Goal: Navigation & Orientation: Find specific page/section

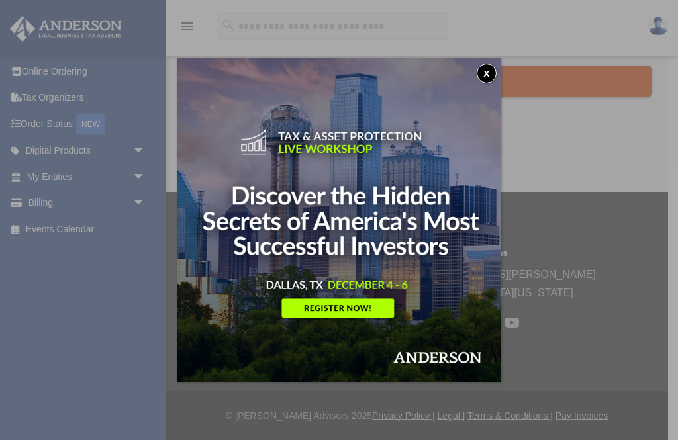
click at [492, 72] on button "x" at bounding box center [487, 74] width 20 height 20
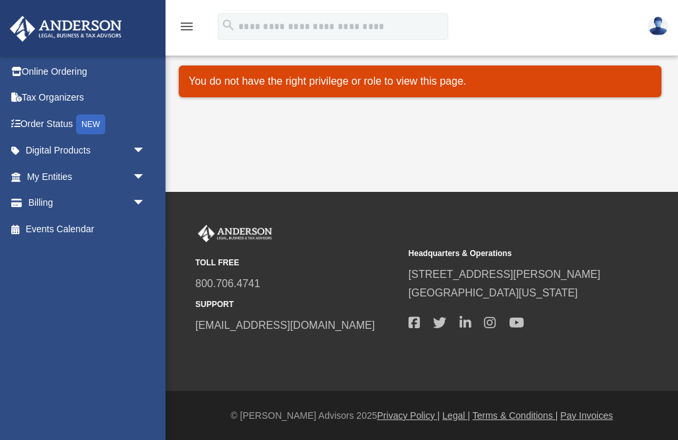
click at [47, 183] on link "My Entities arrow_drop_down" at bounding box center [87, 176] width 156 height 26
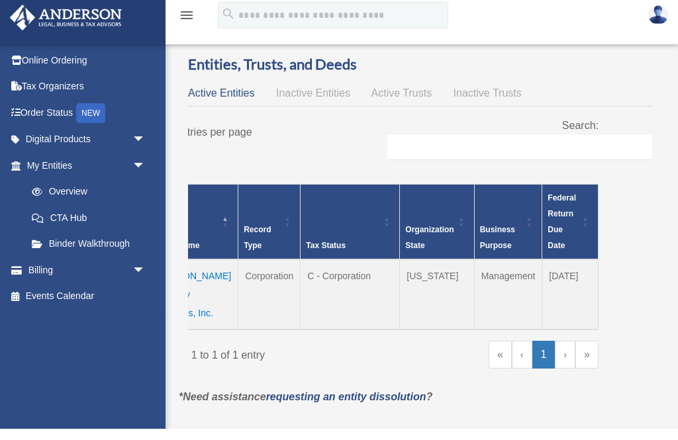
scroll to position [11, 0]
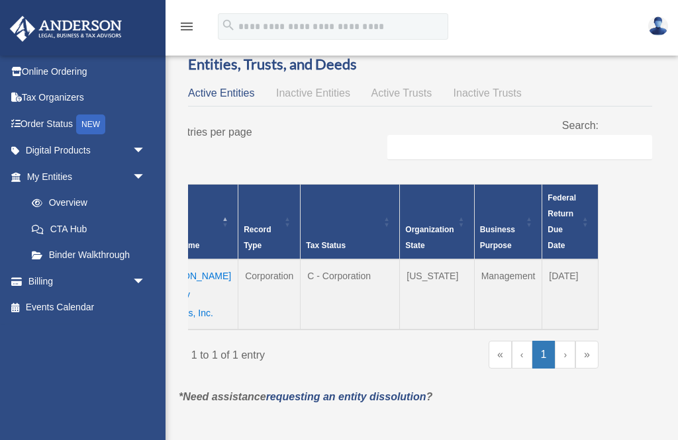
click at [61, 221] on link "CTA Hub" at bounding box center [89, 229] width 140 height 26
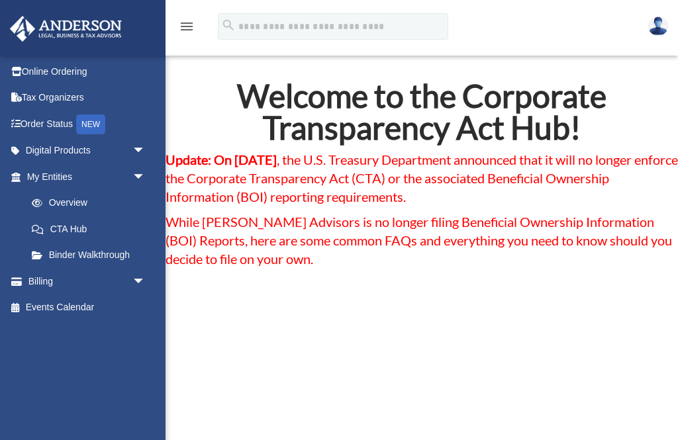
click at [96, 263] on link "Binder Walkthrough" at bounding box center [92, 255] width 147 height 26
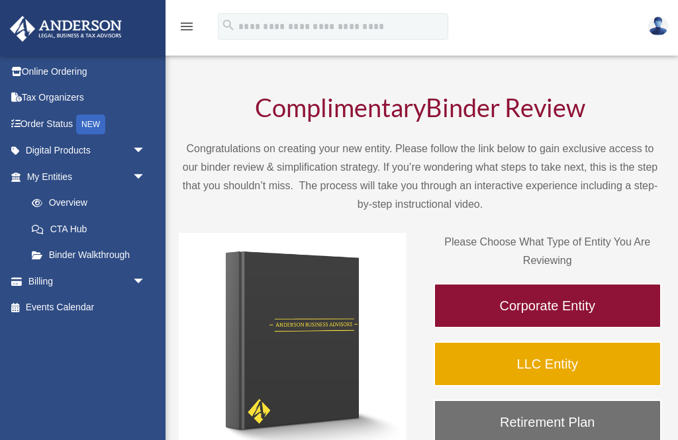
click at [557, 312] on link "Corporate Entity" at bounding box center [548, 305] width 228 height 45
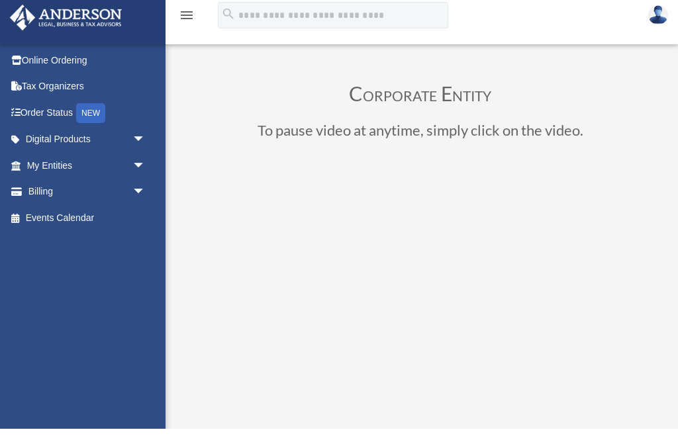
scroll to position [30, 0]
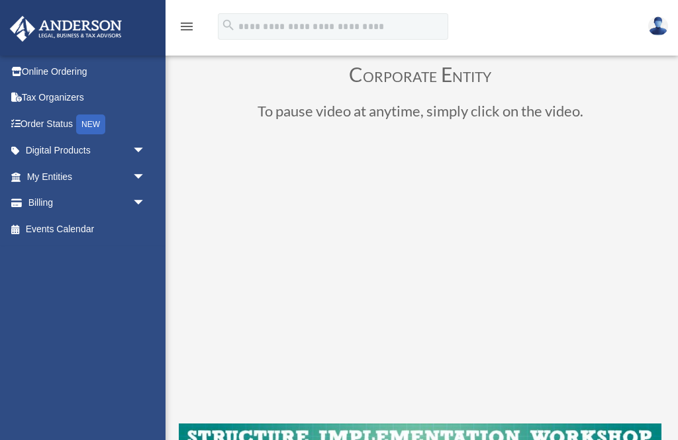
click at [663, 24] on img at bounding box center [658, 26] width 20 height 19
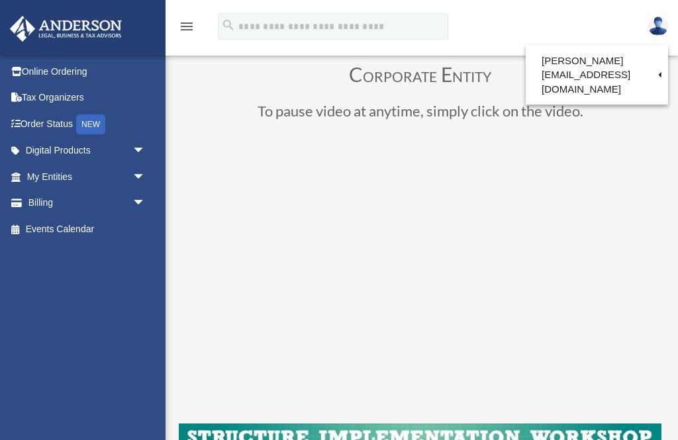
click at [663, 30] on img at bounding box center [658, 26] width 20 height 19
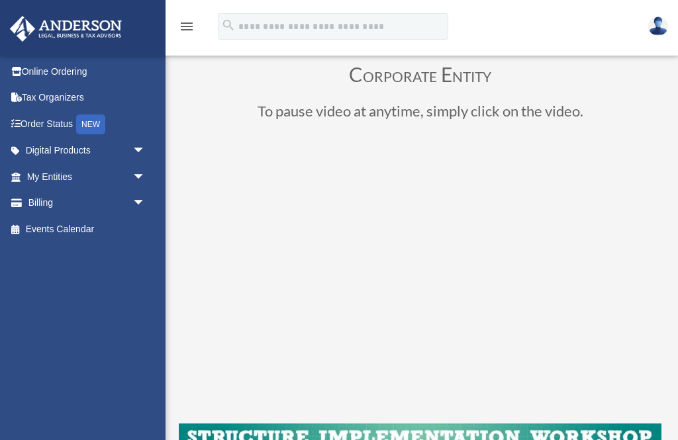
click at [663, 20] on img at bounding box center [658, 26] width 20 height 19
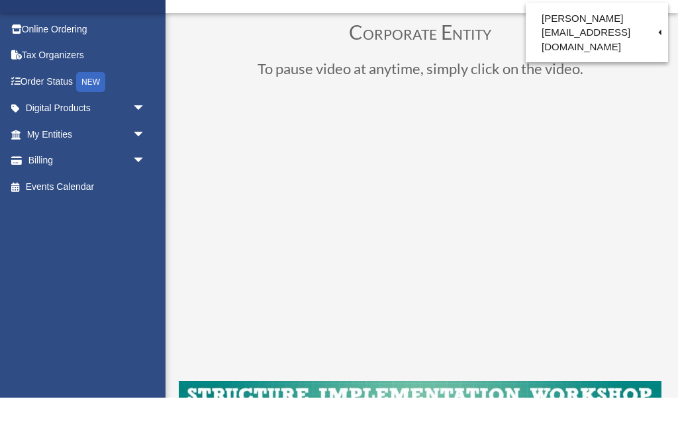
scroll to position [73, 0]
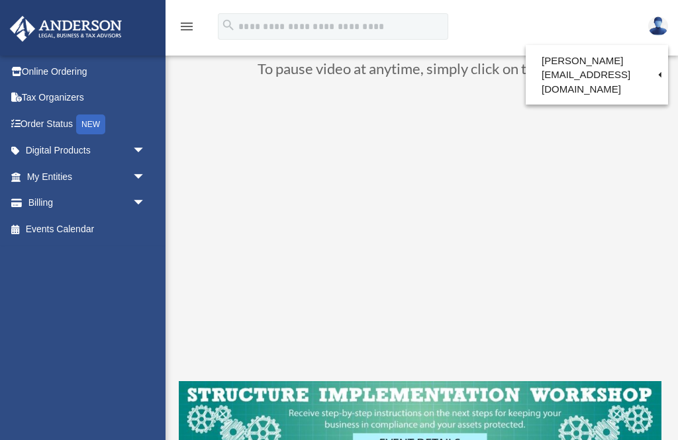
click at [622, 28] on div "menu search Site Menu add [PERSON_NAME][EMAIL_ADDRESS][DOMAIN_NAME] Reset Passw…" at bounding box center [339, 32] width 658 height 45
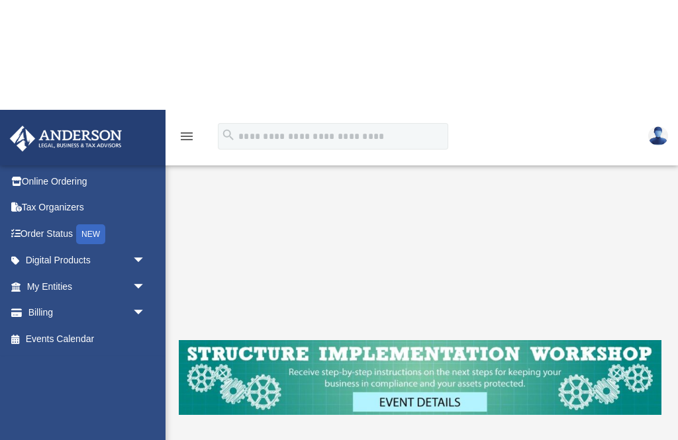
scroll to position [0, 0]
